Goal: Transaction & Acquisition: Purchase product/service

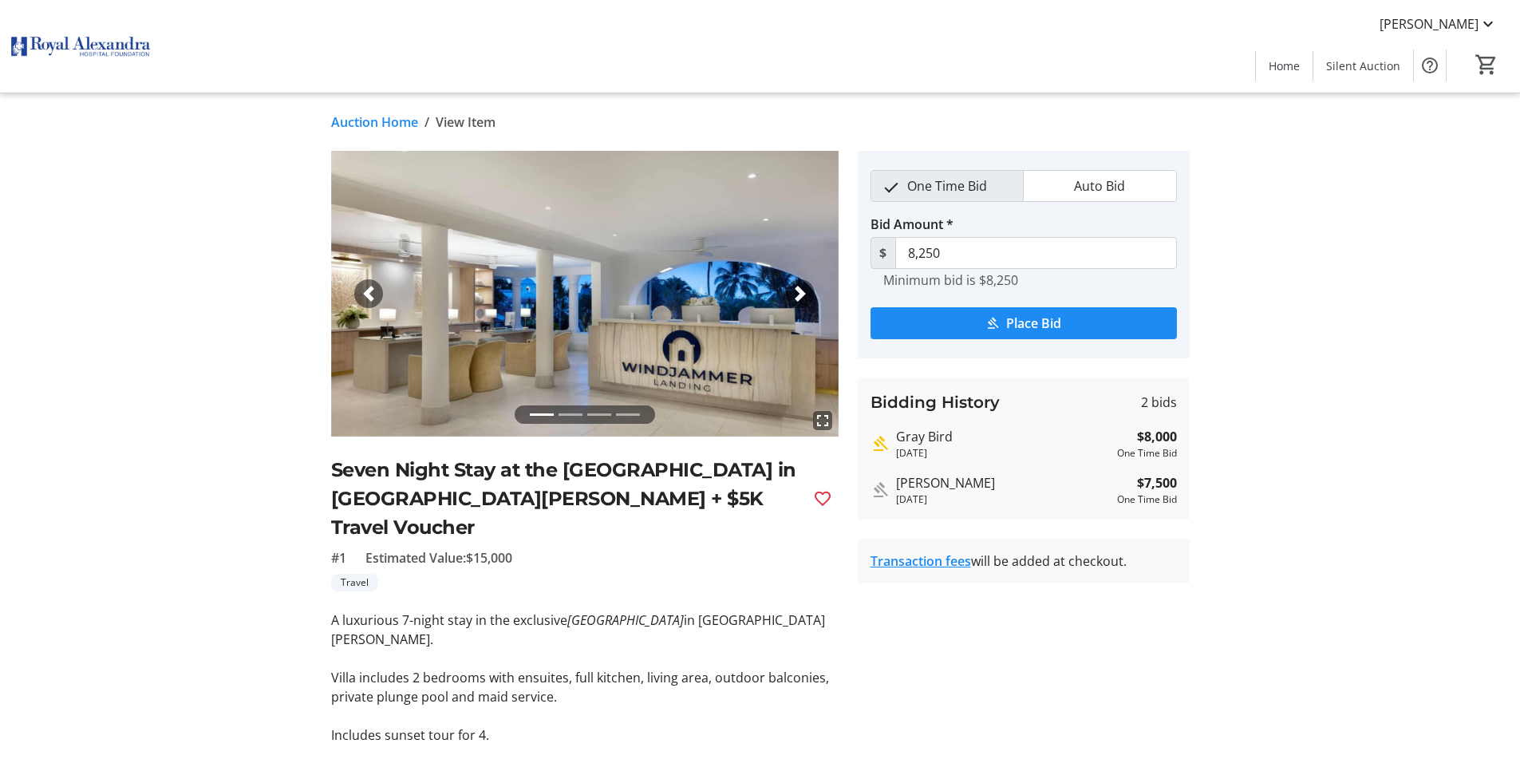
click at [367, 120] on link "Auction Home" at bounding box center [374, 122] width 87 height 19
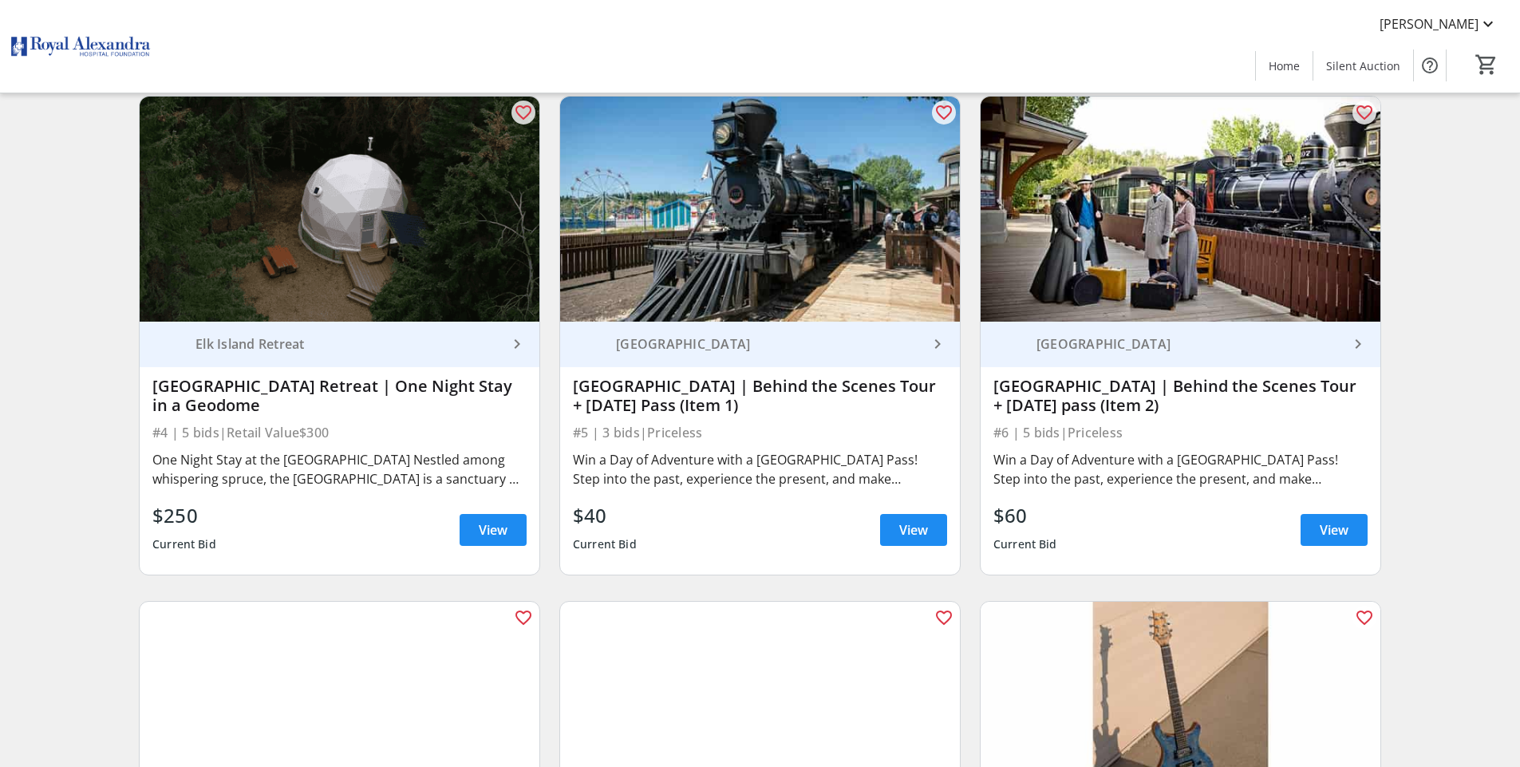
scroll to position [619, 0]
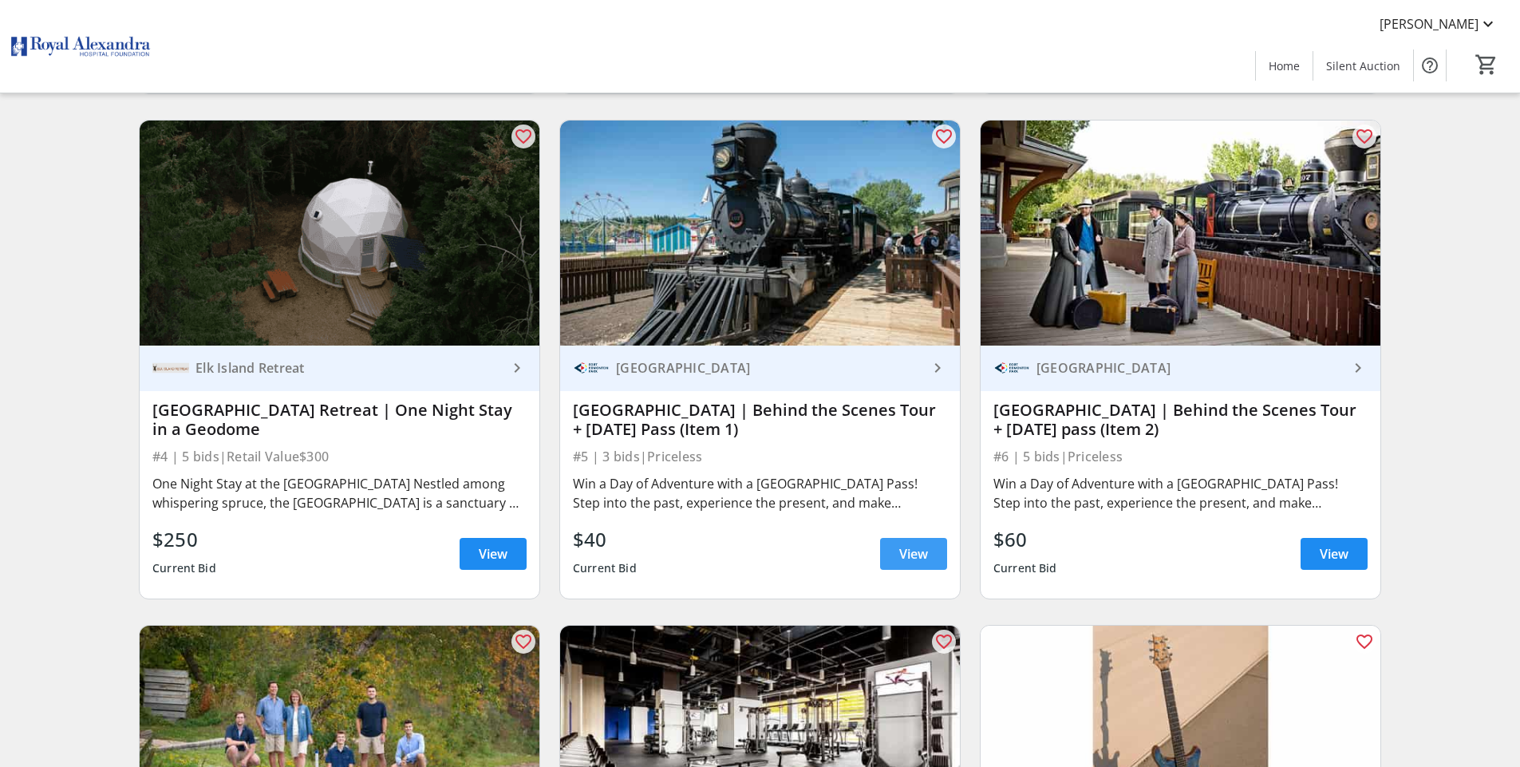
click at [891, 563] on span at bounding box center [913, 554] width 67 height 38
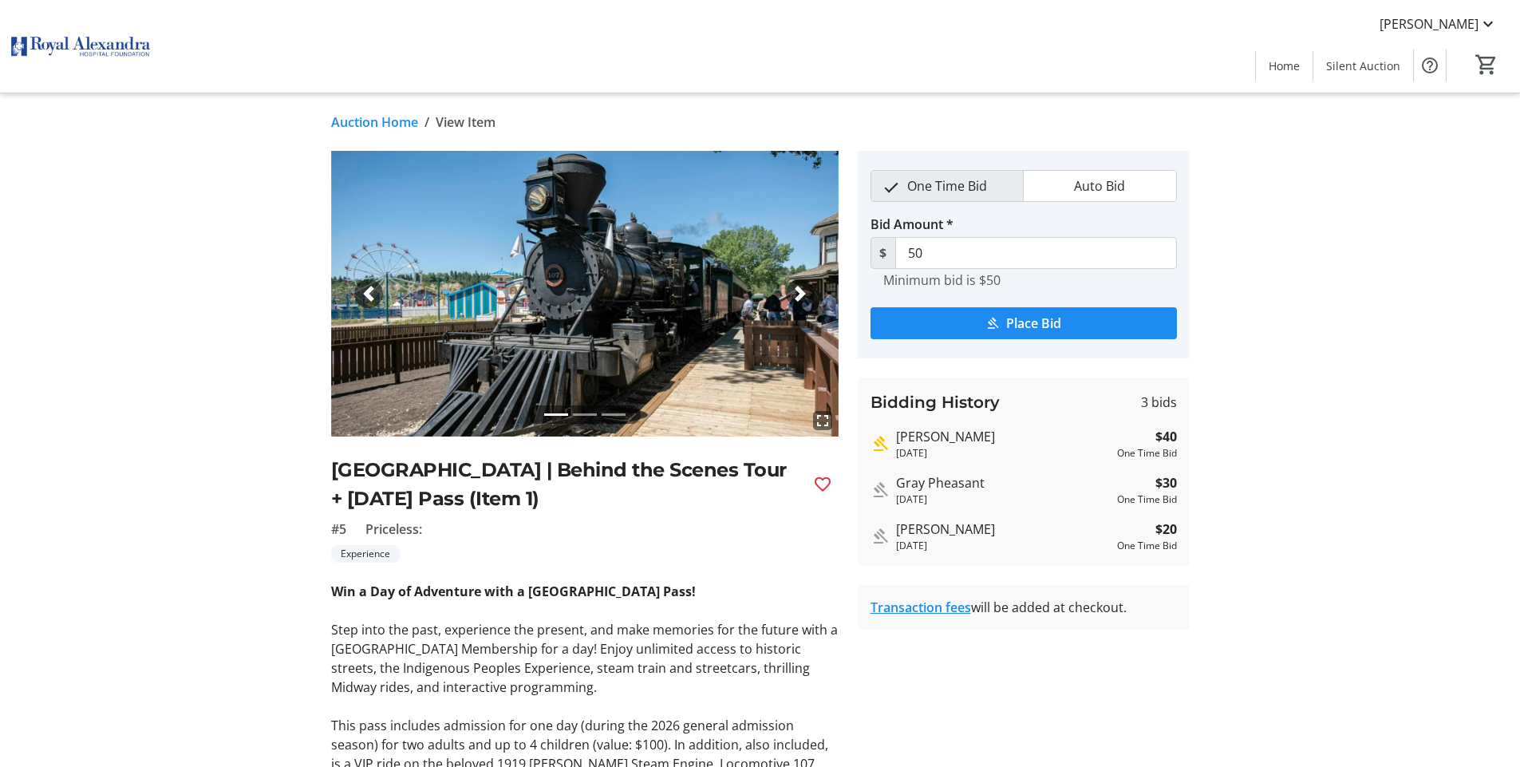
click at [1265, 648] on div "fullscreen fullscreen fullscreen Previous Next [GEOGRAPHIC_DATA] | Behind the S…" at bounding box center [760, 531] width 1053 height 761
click at [1005, 440] on div "[PERSON_NAME]" at bounding box center [1003, 436] width 215 height 19
drag, startPoint x: 1005, startPoint y: 440, endPoint x: 934, endPoint y: 514, distance: 103.3
click at [934, 514] on div "Bidding History 3 bids [PERSON_NAME] [DATE] $40 One Time Bid Gray Pheasant [DAT…" at bounding box center [1024, 471] width 332 height 188
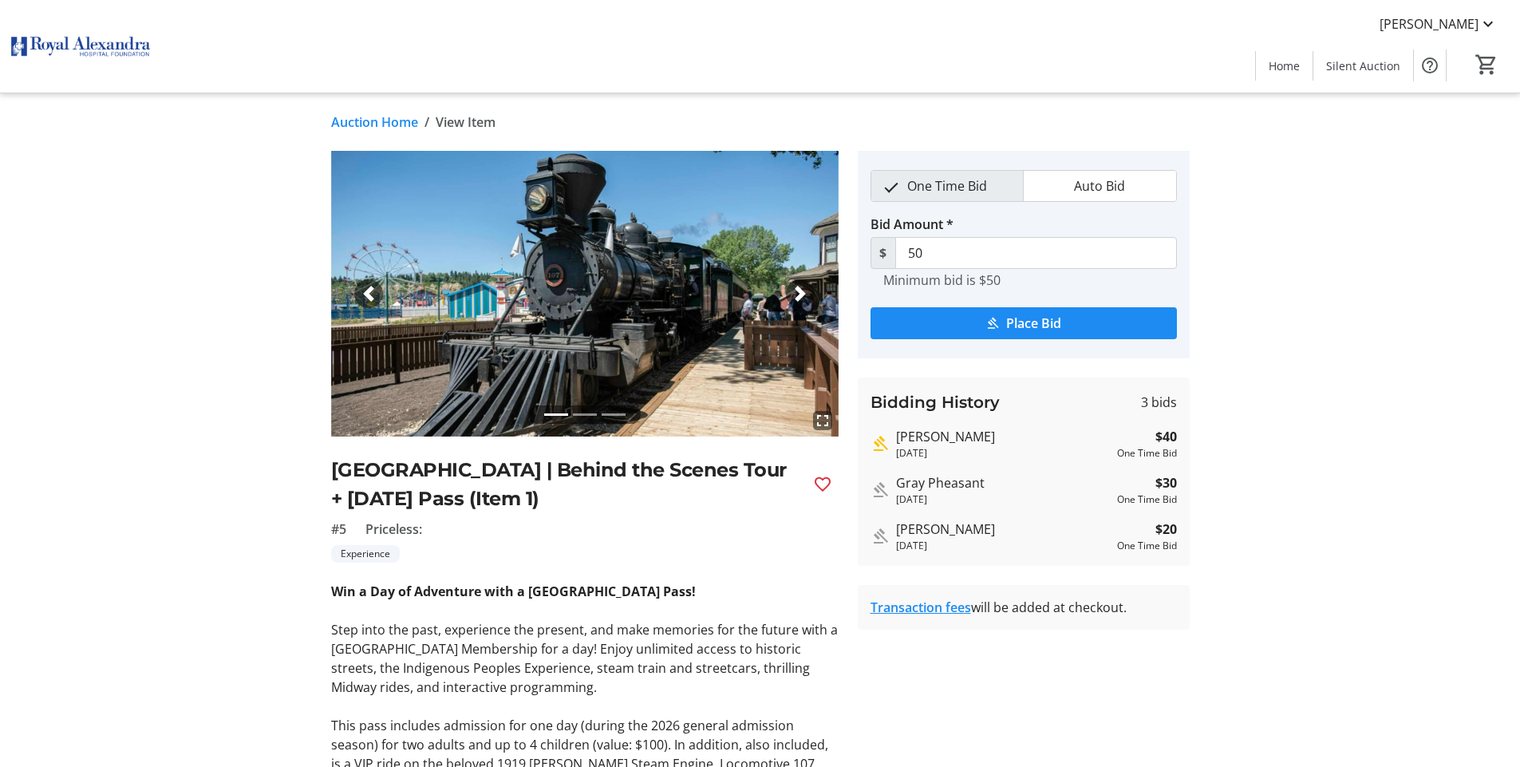
click at [934, 517] on div "Bidding History 3 bids [PERSON_NAME] [DATE] $40 One Time Bid Gray Pheasant [DAT…" at bounding box center [1024, 471] width 332 height 188
click at [928, 480] on div "Gray Pheasant" at bounding box center [1003, 482] width 215 height 19
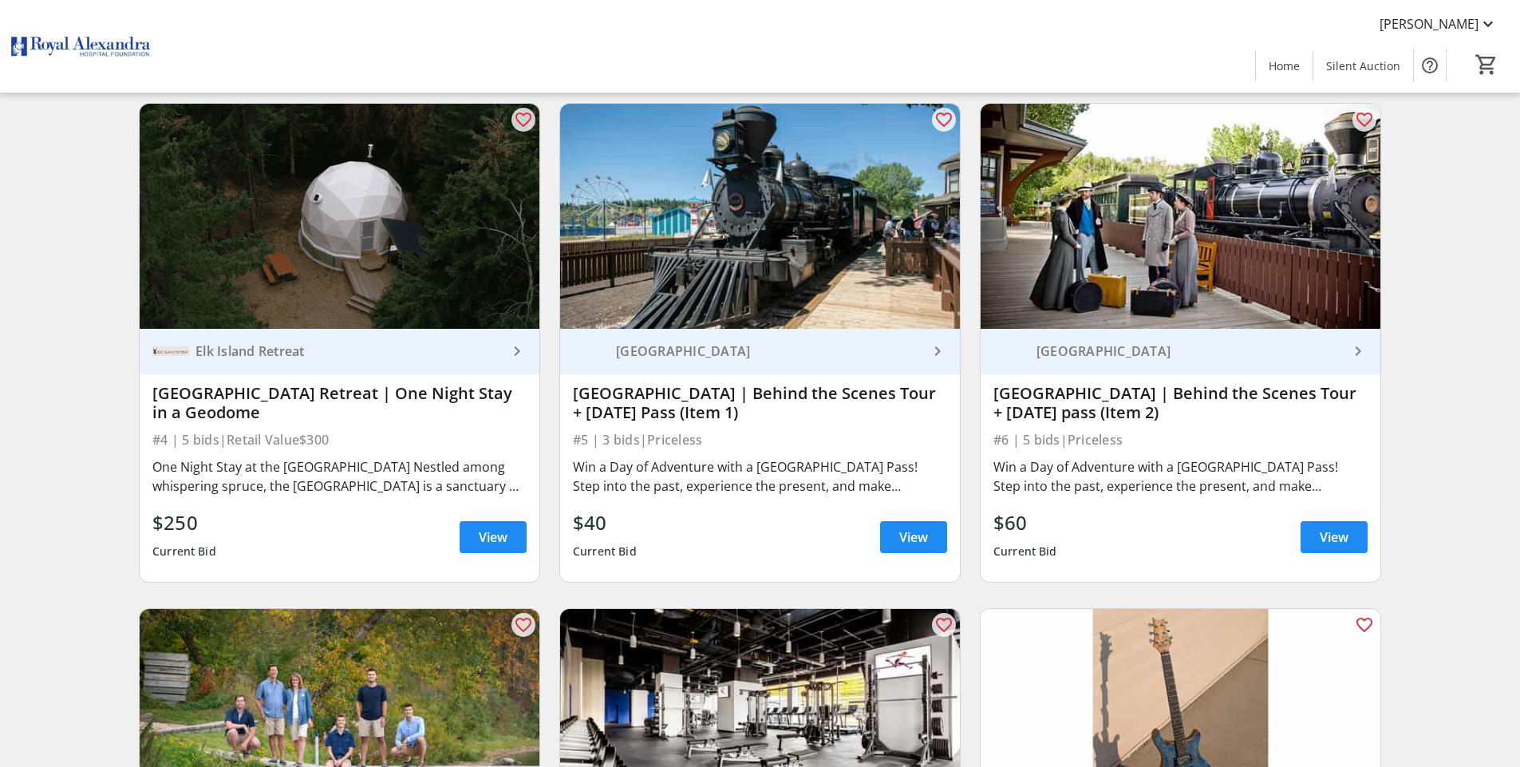
scroll to position [648, 0]
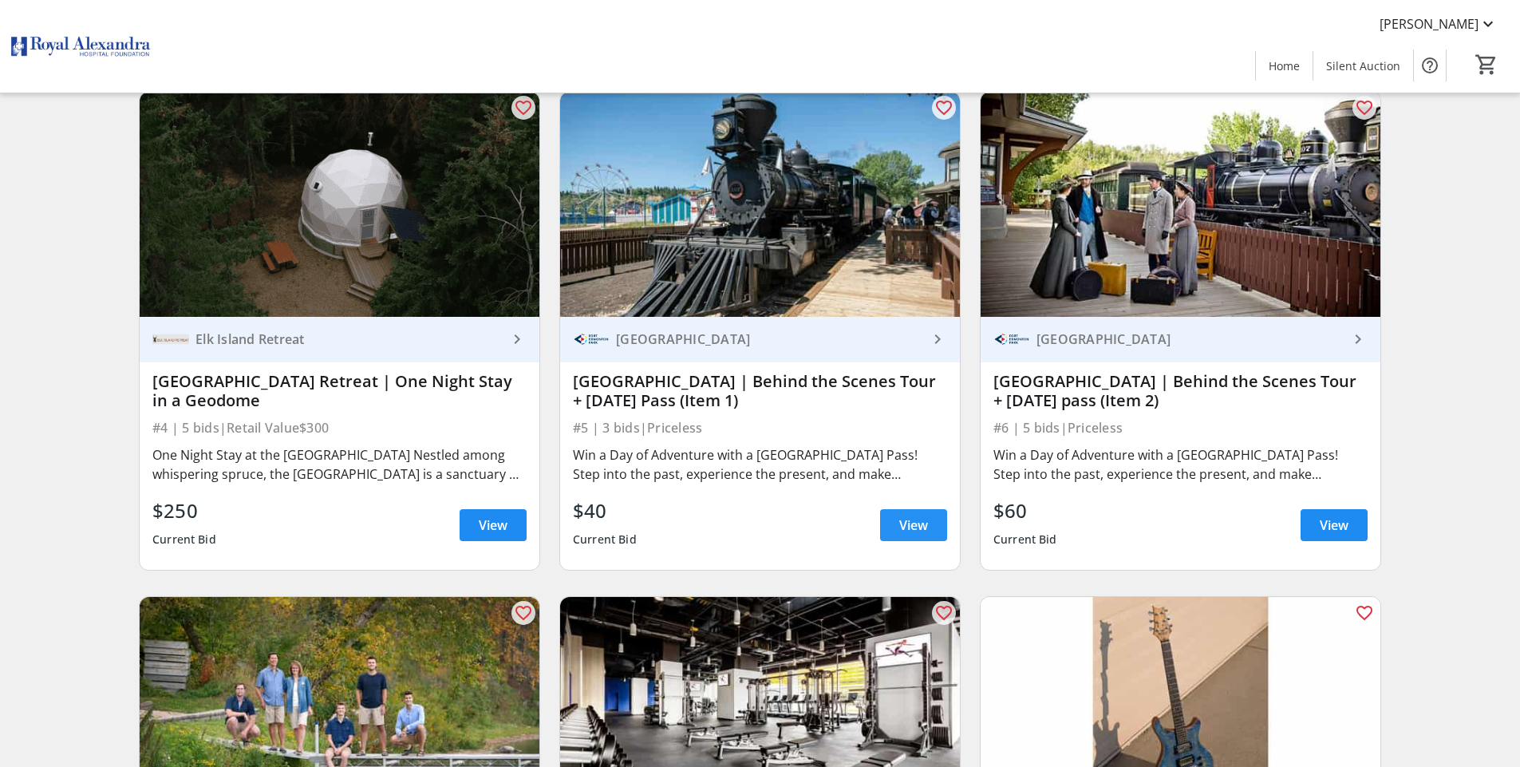
click at [914, 518] on span "View" at bounding box center [913, 524] width 29 height 19
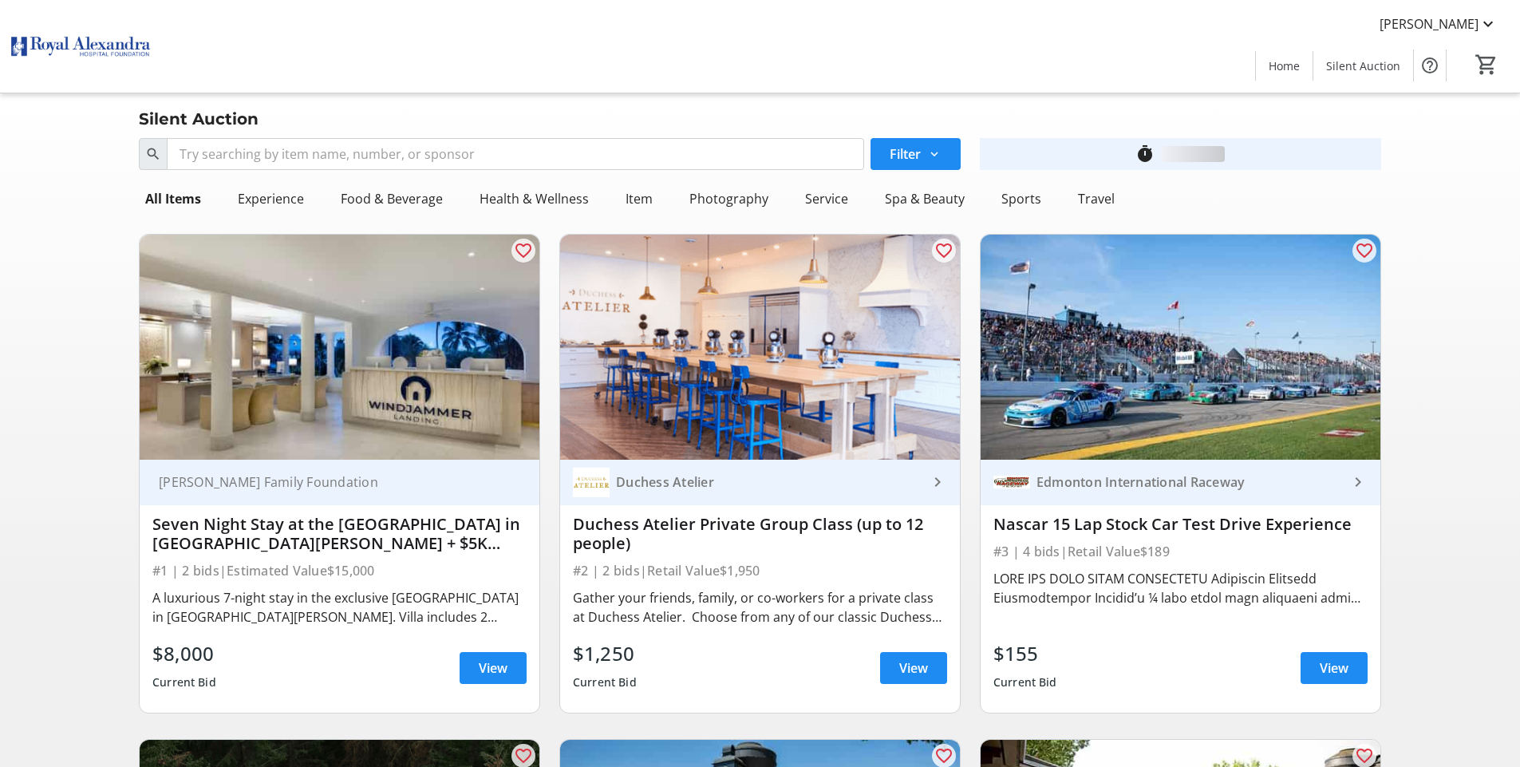
scroll to position [648, 0]
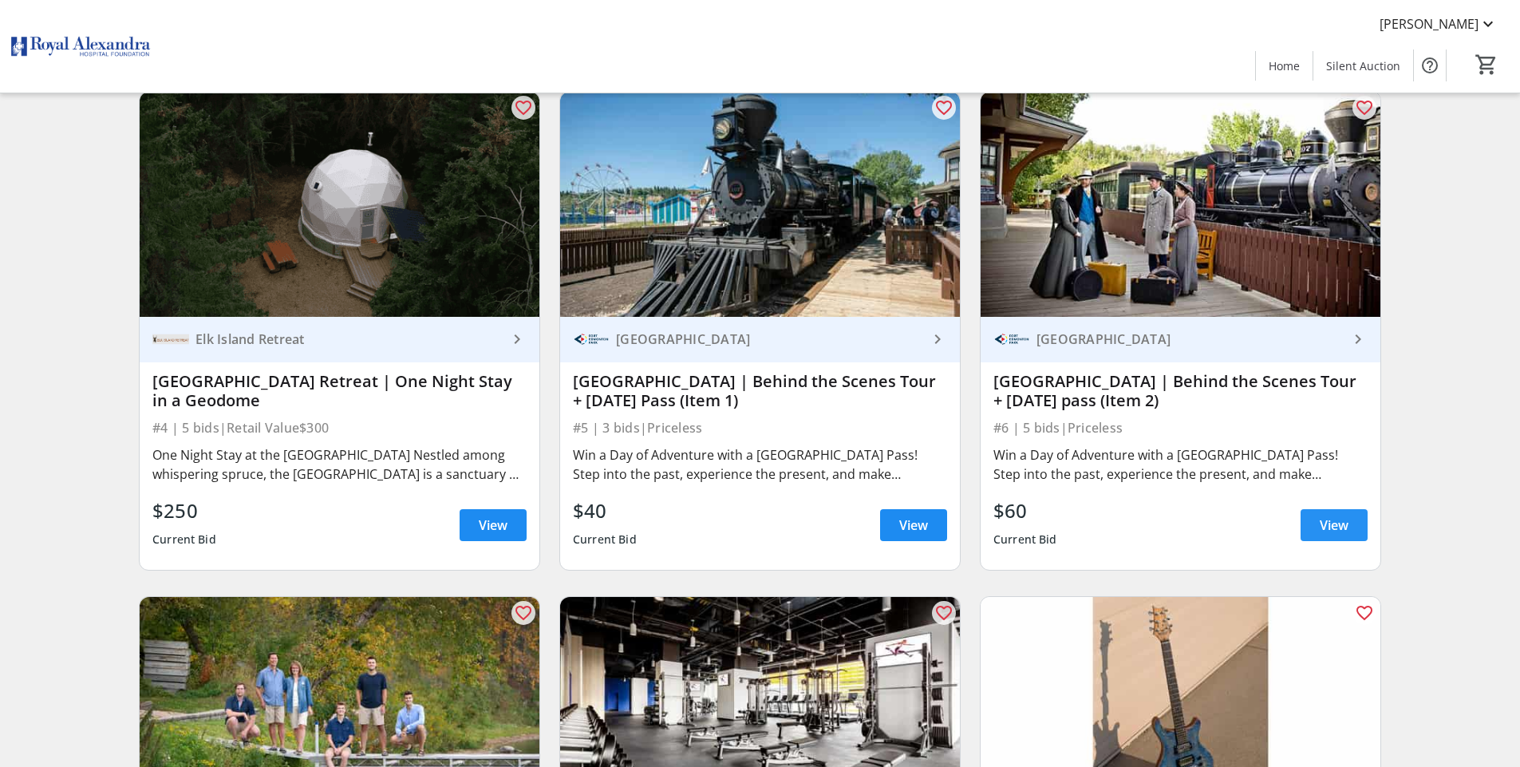
click at [1327, 525] on span "View" at bounding box center [1334, 524] width 29 height 19
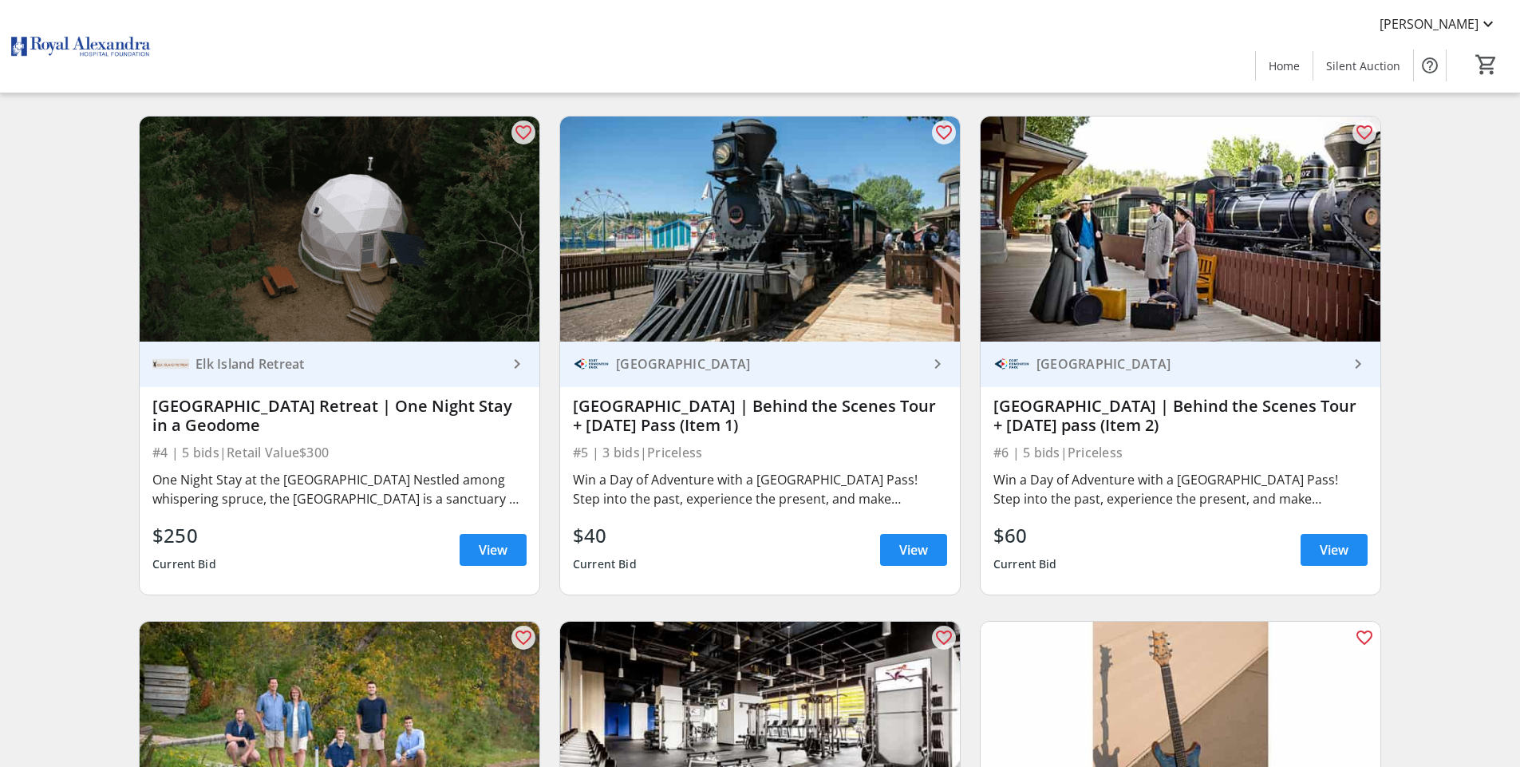
scroll to position [618, 0]
